Goal: Task Accomplishment & Management: Manage account settings

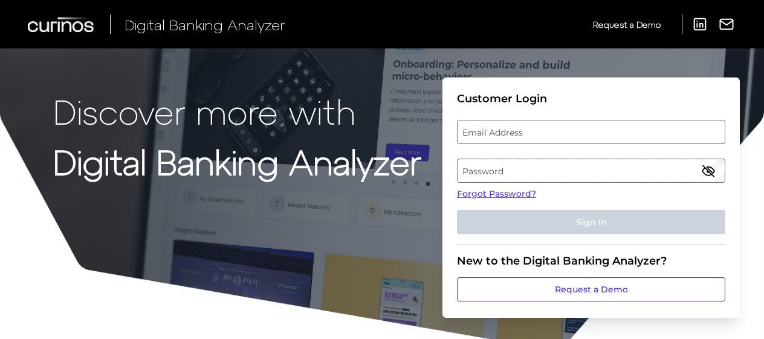
click at [533, 131] on label "Email Address" at bounding box center [591, 132] width 267 height 22
click at [533, 131] on input "email" at bounding box center [591, 132] width 269 height 24
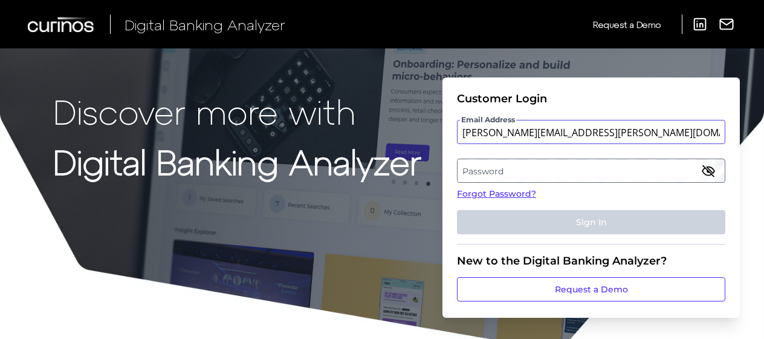
type input "[PERSON_NAME][EMAIL_ADDRESS][PERSON_NAME][DOMAIN_NAME]"
click at [507, 172] on label "Password" at bounding box center [591, 171] width 267 height 22
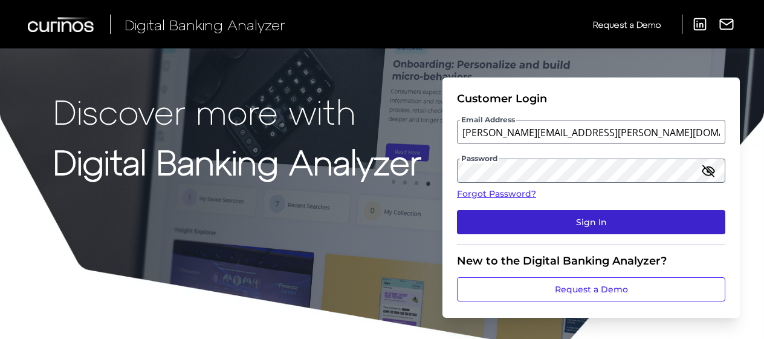
click at [583, 218] on button "Sign In" at bounding box center [591, 222] width 269 height 24
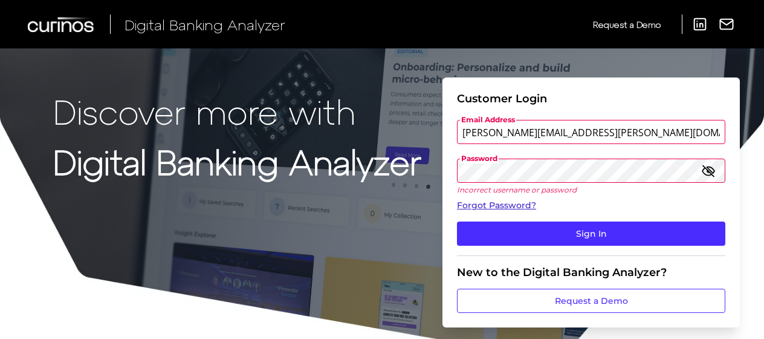
click at [503, 202] on link "Forgot Password?" at bounding box center [591, 205] width 269 height 13
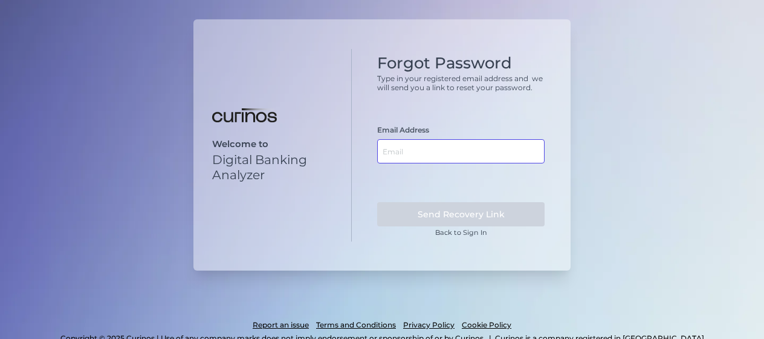
click at [443, 151] on input "text" at bounding box center [461, 151] width 168 height 24
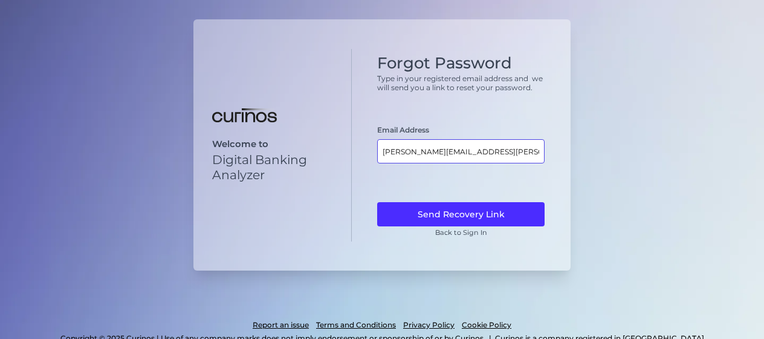
type input "[PERSON_NAME][EMAIL_ADDRESS][PERSON_NAME][DOMAIN_NAME]"
click at [377, 202] on button "Send Recovery Link" at bounding box center [461, 214] width 168 height 24
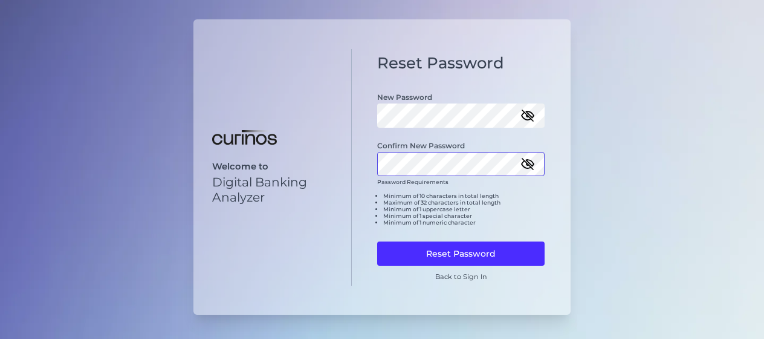
click at [377, 241] on button "Reset Password" at bounding box center [461, 253] width 168 height 24
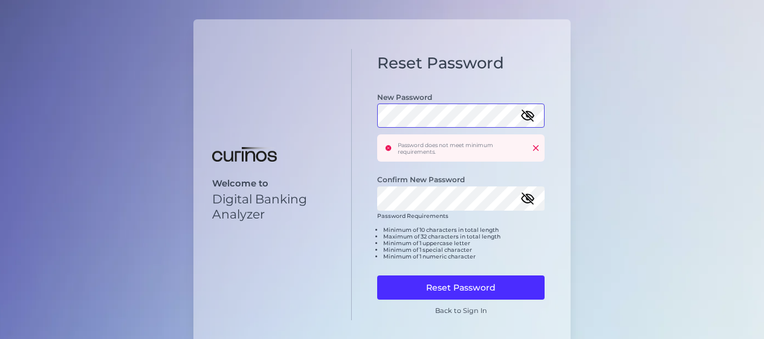
click at [335, 112] on div "Welcome to Digital Banking Analyzer Reset Password New Password Password does n…" at bounding box center [382, 184] width 377 height 330
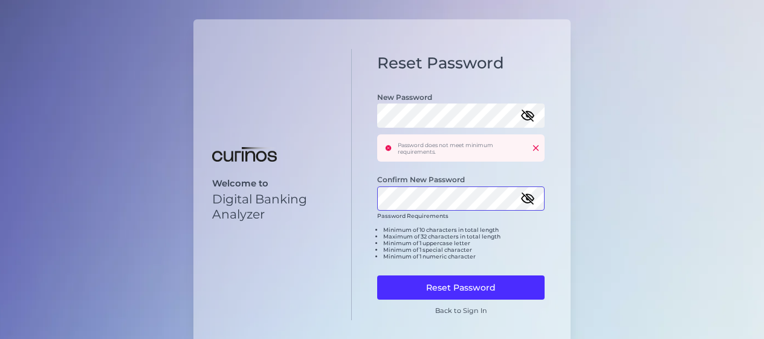
click button at bounding box center [536, 148] width 8 height 8
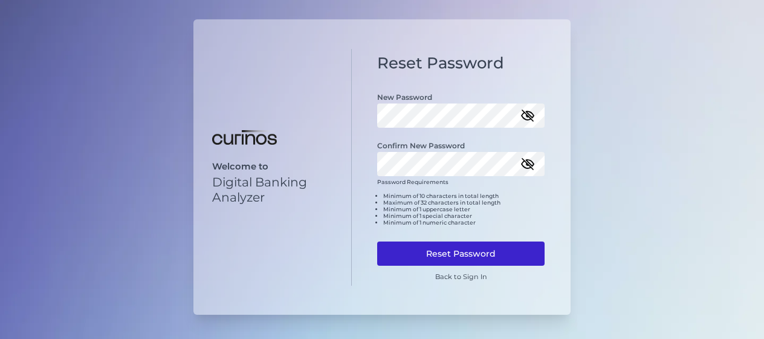
click at [468, 248] on button "Reset Password" at bounding box center [461, 253] width 168 height 24
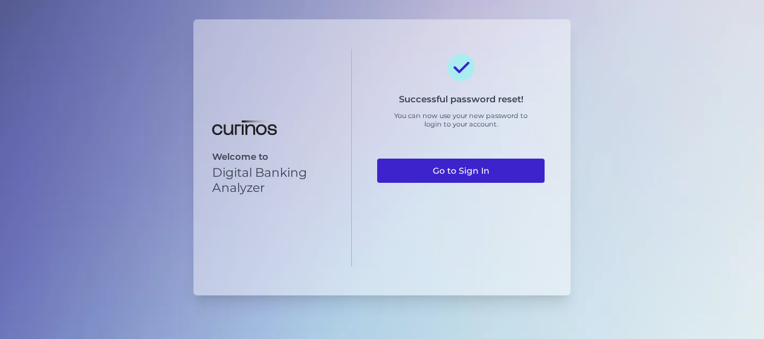
click at [442, 167] on link "Go to Sign In" at bounding box center [461, 170] width 168 height 24
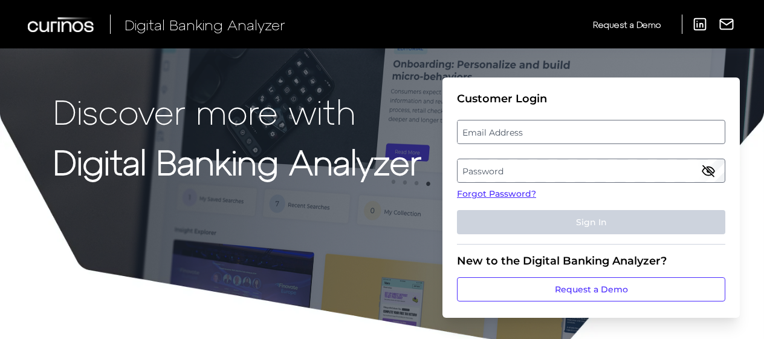
click at [496, 132] on label "Email Address" at bounding box center [591, 132] width 267 height 22
click at [496, 132] on input "email" at bounding box center [591, 132] width 269 height 24
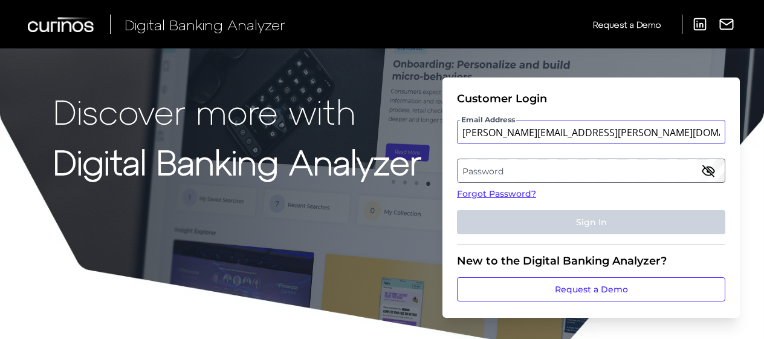
type input "andrew.warren@santander.co.uk"
click at [493, 164] on label "Password" at bounding box center [591, 171] width 267 height 22
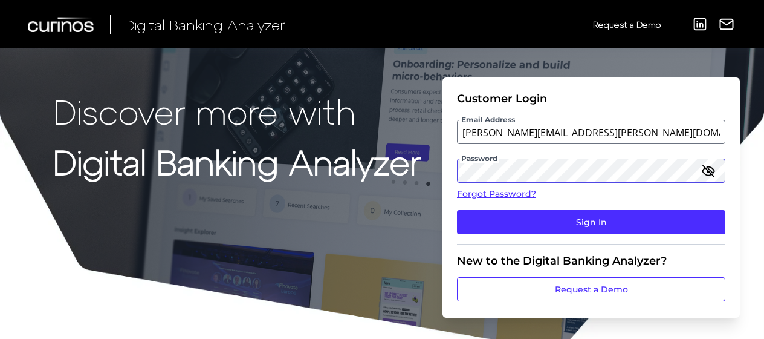
click at [457, 210] on button "Sign In" at bounding box center [591, 222] width 269 height 24
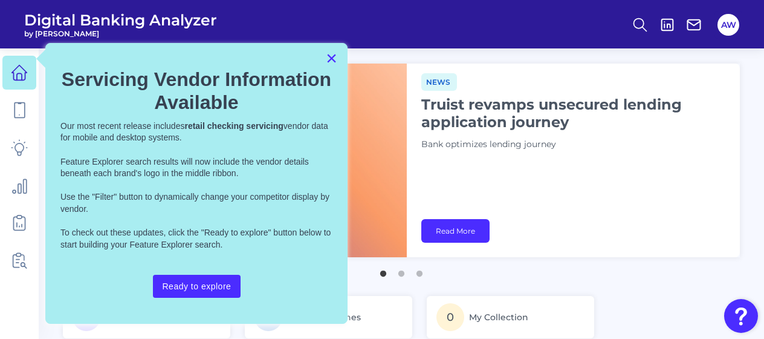
click at [330, 54] on button "×" at bounding box center [331, 57] width 11 height 19
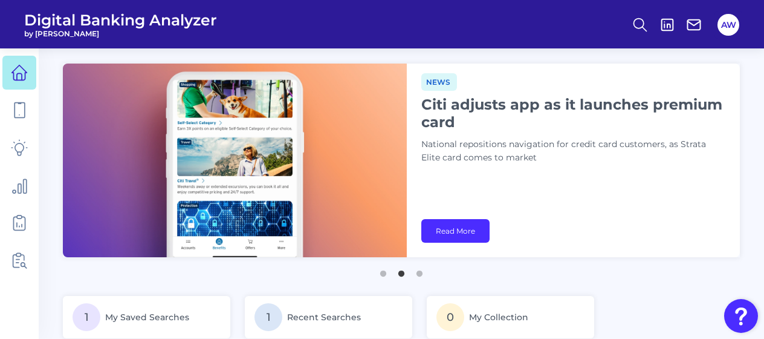
click at [392, 21] on header "Digital Banking Analyzer by Curinos AW" at bounding box center [382, 24] width 764 height 48
click at [388, 21] on header "Digital Banking Analyzer by Curinos AW" at bounding box center [382, 24] width 764 height 48
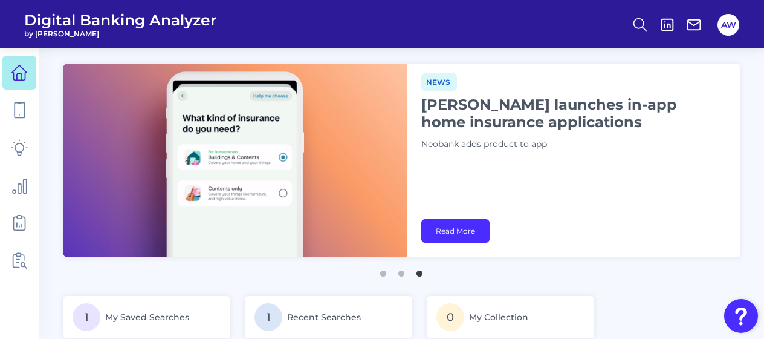
click at [396, 21] on header "Digital Banking Analyzer by Curinos AW" at bounding box center [382, 24] width 764 height 48
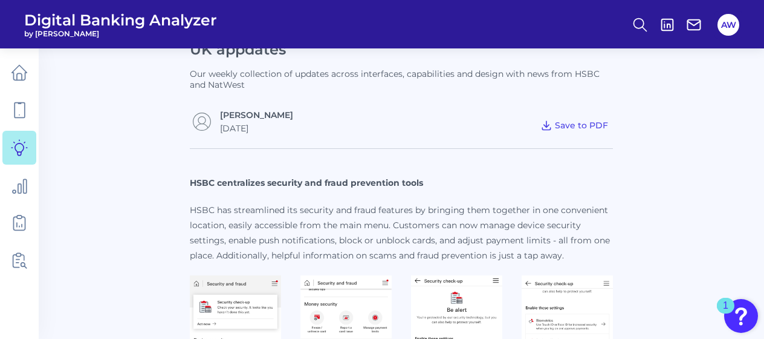
scroll to position [365, 0]
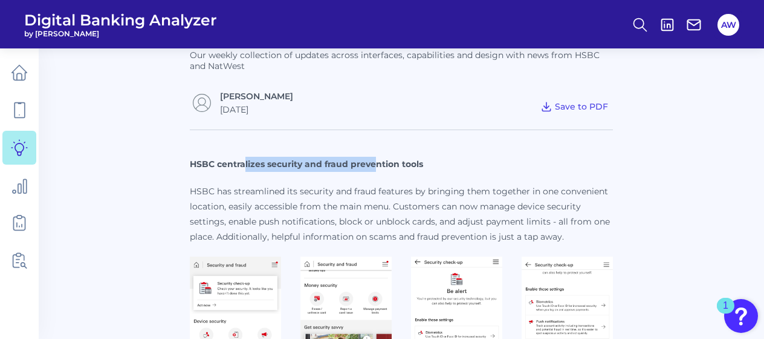
drag, startPoint x: 246, startPoint y: 159, endPoint x: 377, endPoint y: 166, distance: 131.4
click at [377, 166] on strong "HSBC centralizes security and fraud prevention tools" at bounding box center [306, 163] width 233 height 11
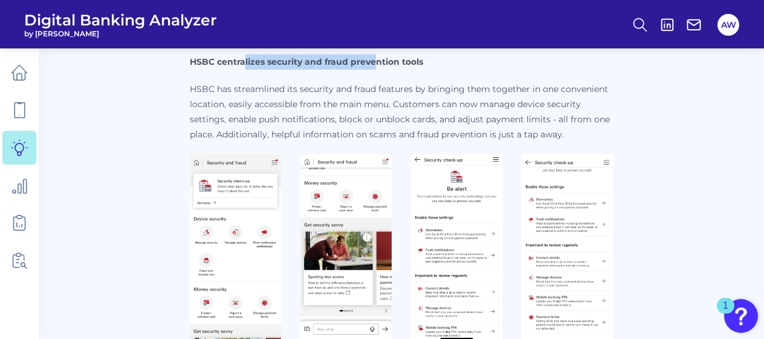
scroll to position [486, 0]
